Goal: Task Accomplishment & Management: Manage account settings

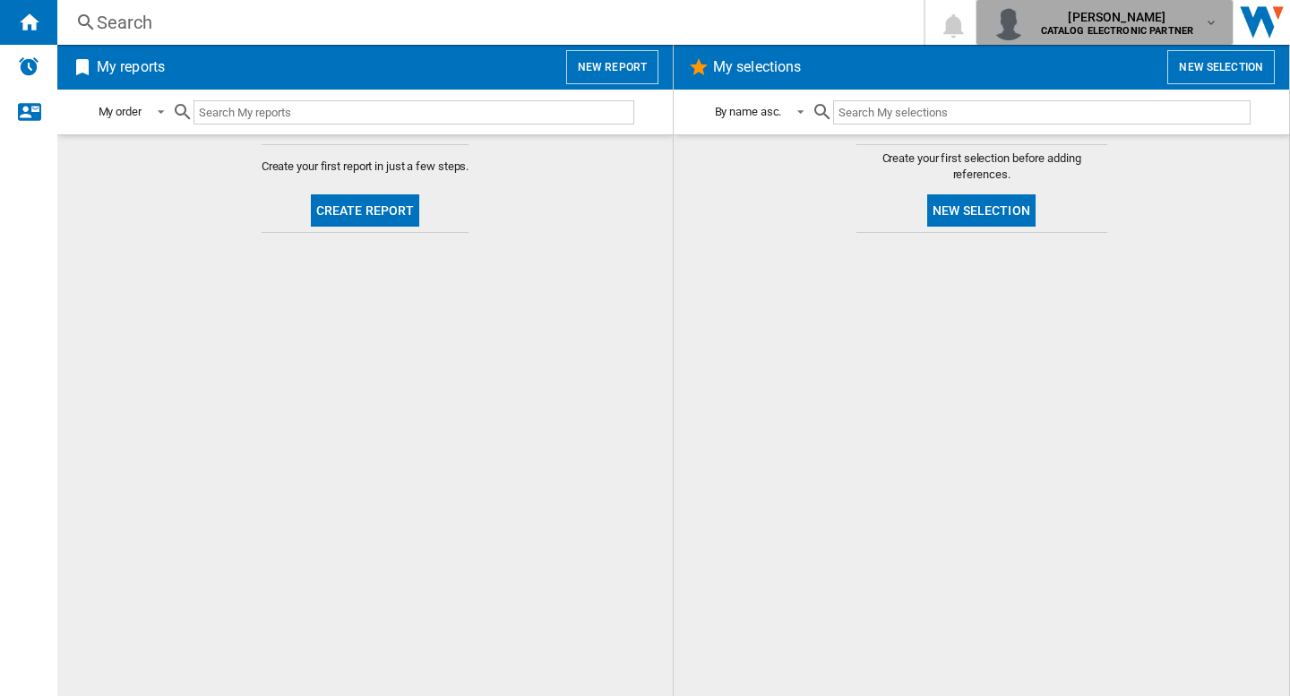
click at [1125, 26] on b "CATALOG ELECTRONIC PARTNER" at bounding box center [1117, 31] width 153 height 12
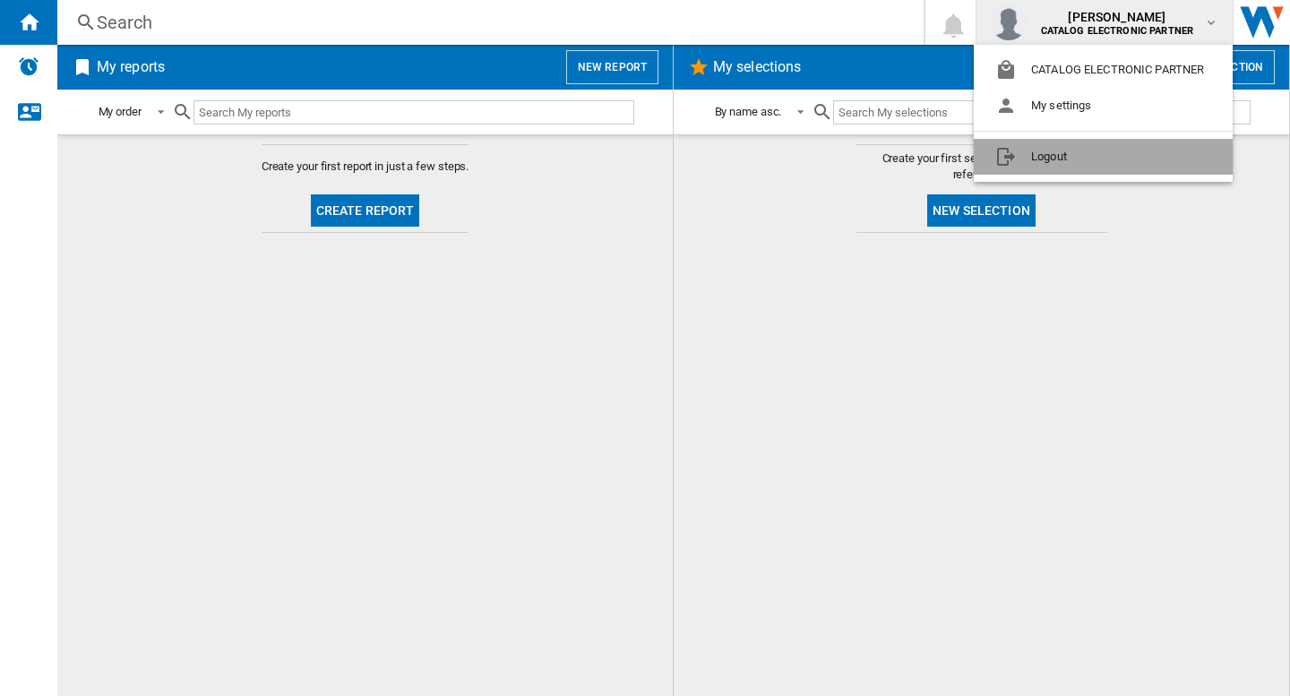
click at [1051, 157] on button "Logout" at bounding box center [1103, 157] width 259 height 36
